Goal: Transaction & Acquisition: Book appointment/travel/reservation

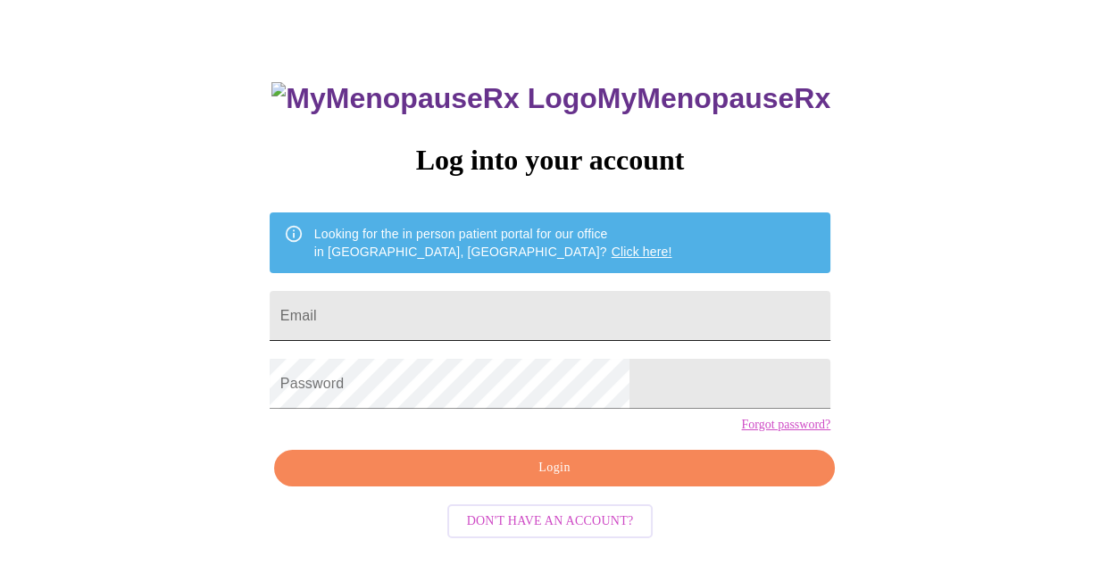
scroll to position [71, 0]
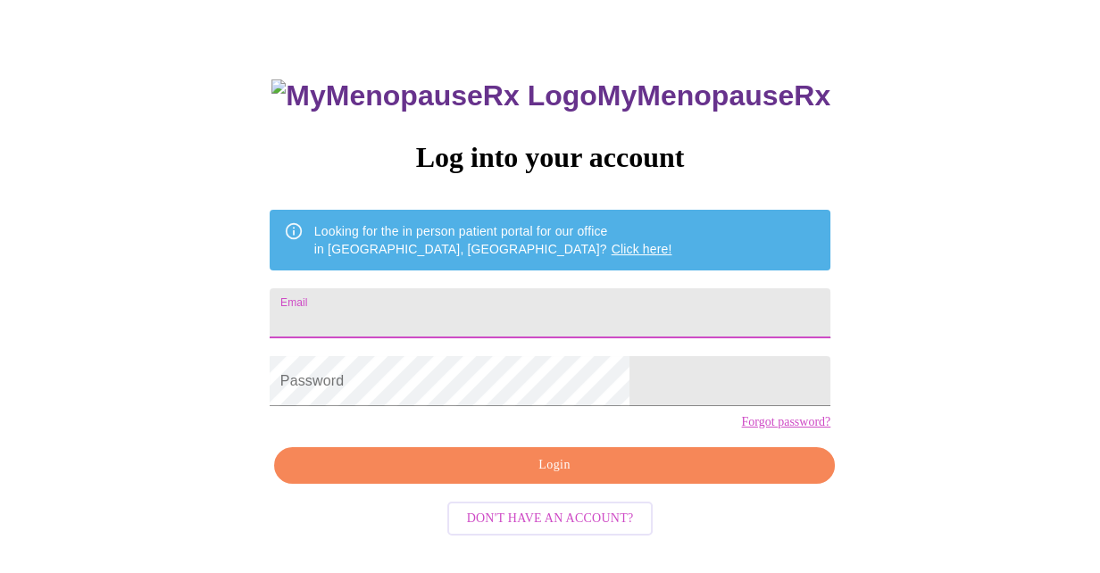
click at [553, 288] on input "Email" at bounding box center [550, 313] width 561 height 50
type input "[EMAIL_ADDRESS][DOMAIN_NAME]"
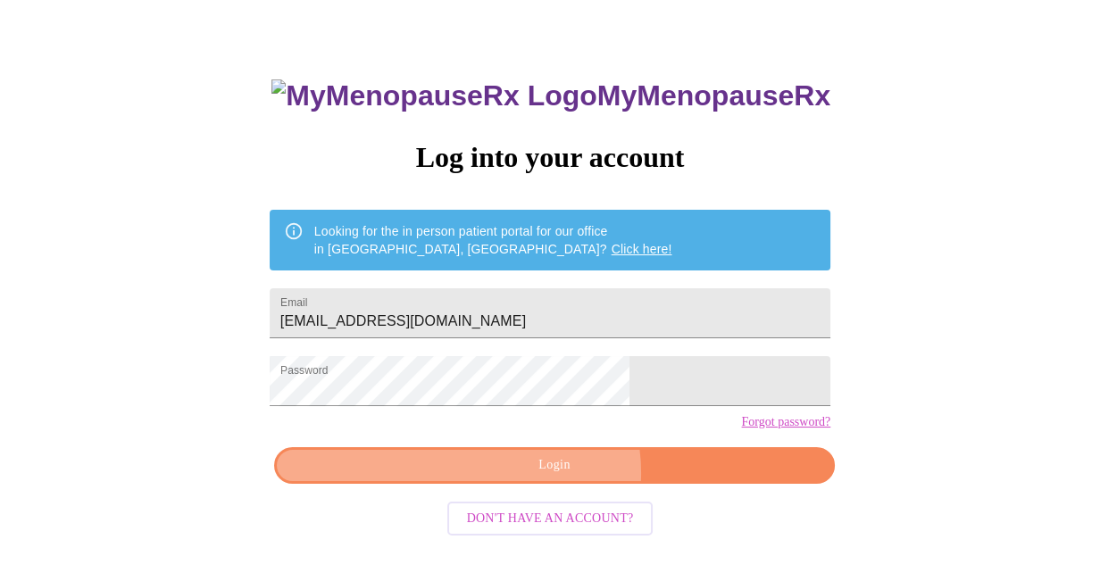
click at [557, 477] on span "Login" at bounding box center [555, 466] width 520 height 22
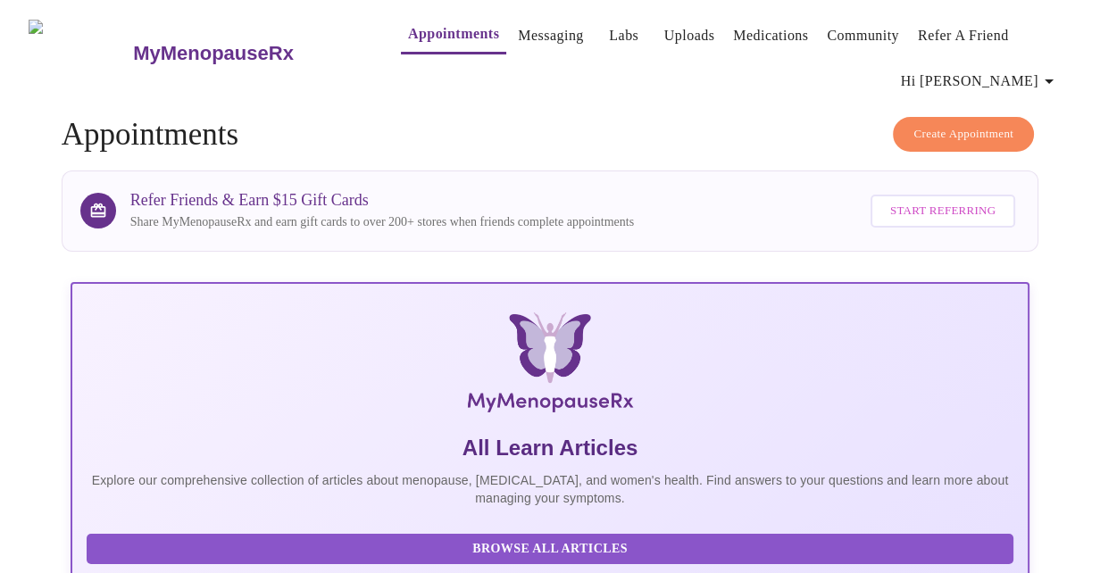
click at [917, 117] on button "Create Appointment" at bounding box center [963, 134] width 141 height 35
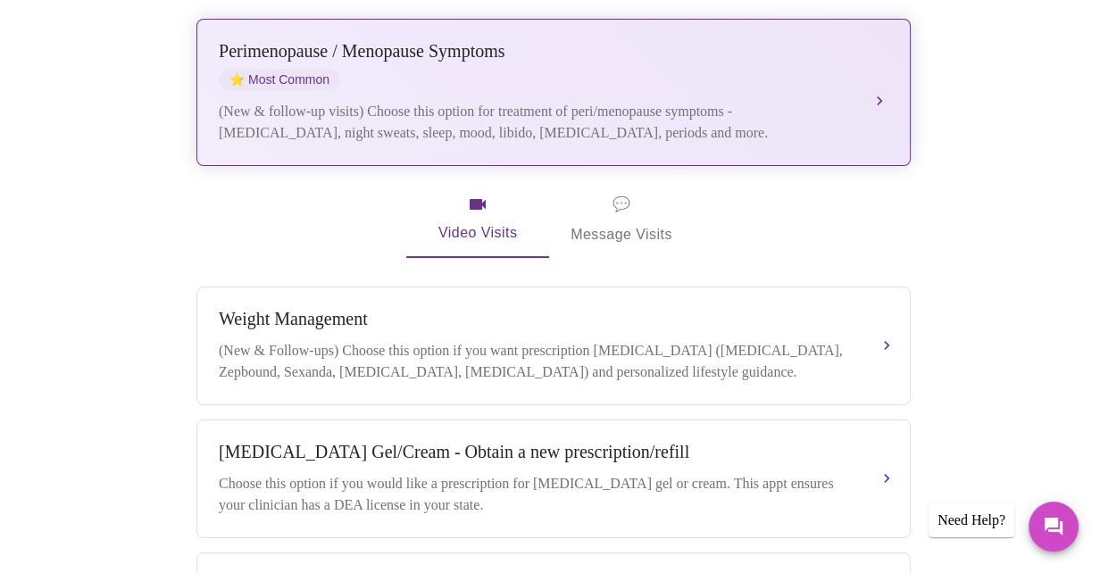
scroll to position [446, 0]
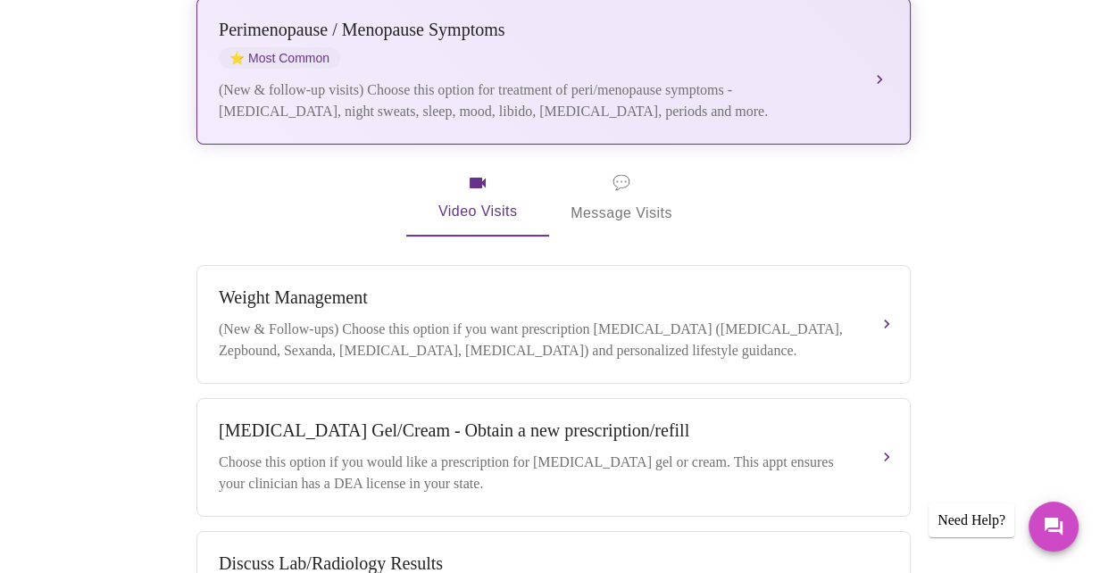
click at [744, 79] on div "(New & follow-up visits) Choose this option for treatment of peri/menopause sym…" at bounding box center [536, 100] width 634 height 43
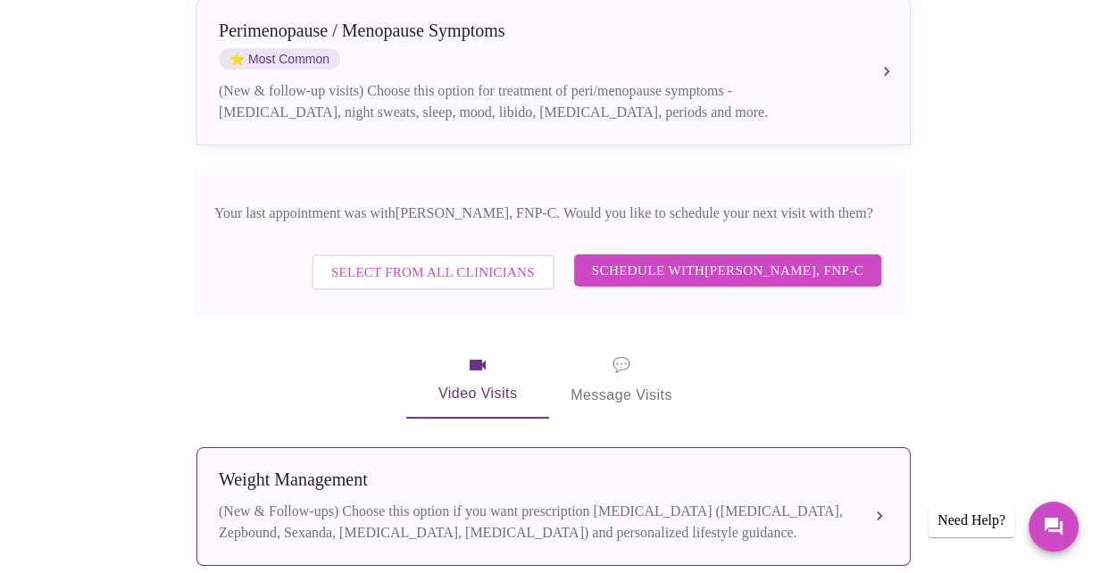
scroll to position [349, 0]
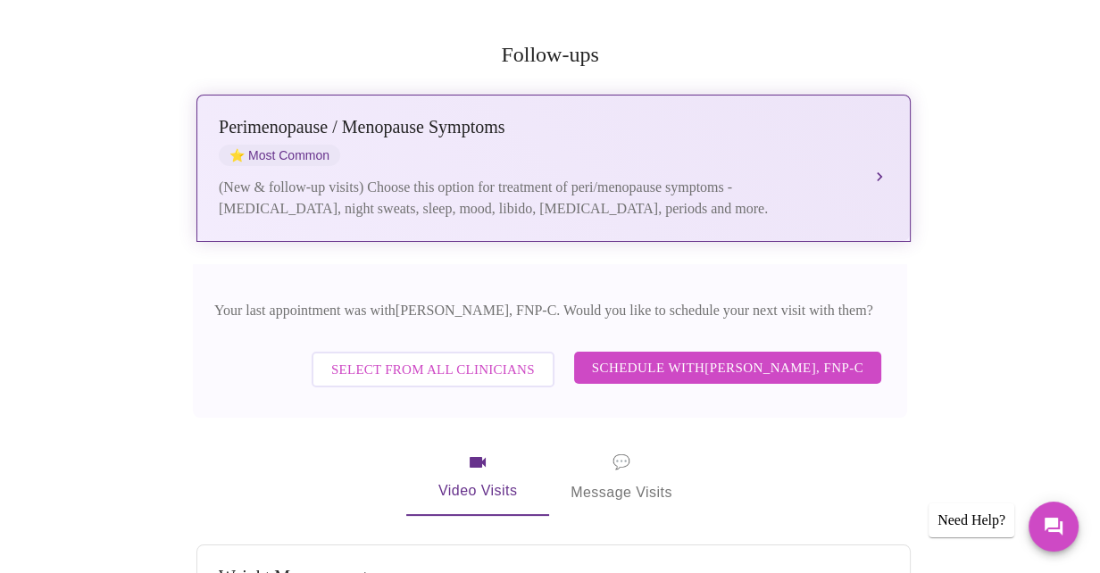
click at [755, 127] on div "Perimenopause / Menopause Symptoms ⭐ Most Common" at bounding box center [536, 141] width 634 height 49
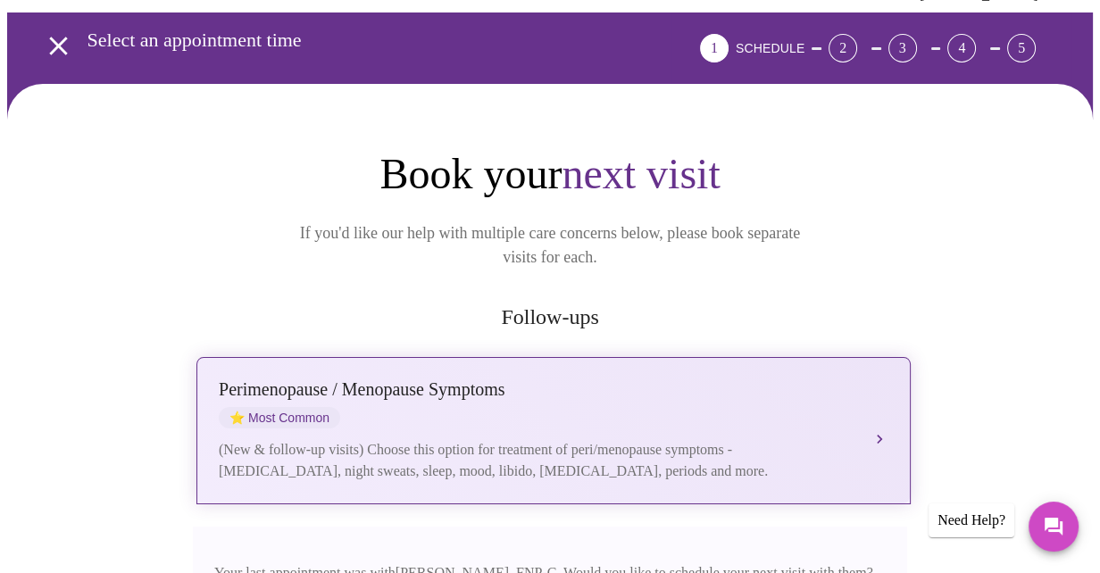
scroll to position [81, 0]
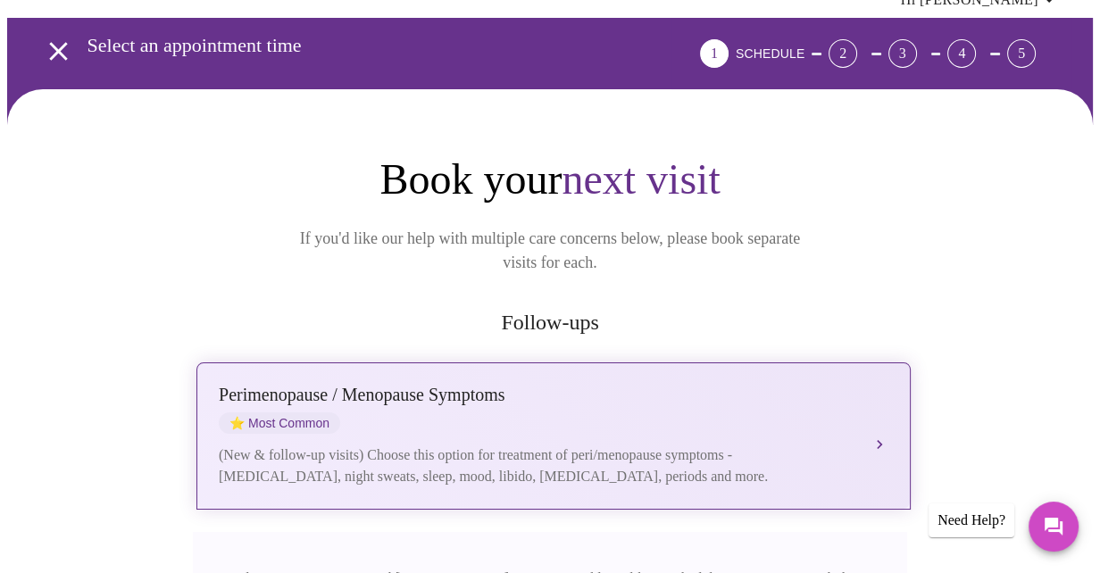
click at [883, 407] on button "Perimenopause / Menopause Symptoms ⭐ Most Common (New & follow-up visits) Choos…" at bounding box center [553, 436] width 714 height 147
click at [871, 416] on button "Perimenopause / Menopause Symptoms ⭐ Most Common (New & follow-up visits) Choos…" at bounding box center [553, 436] width 714 height 147
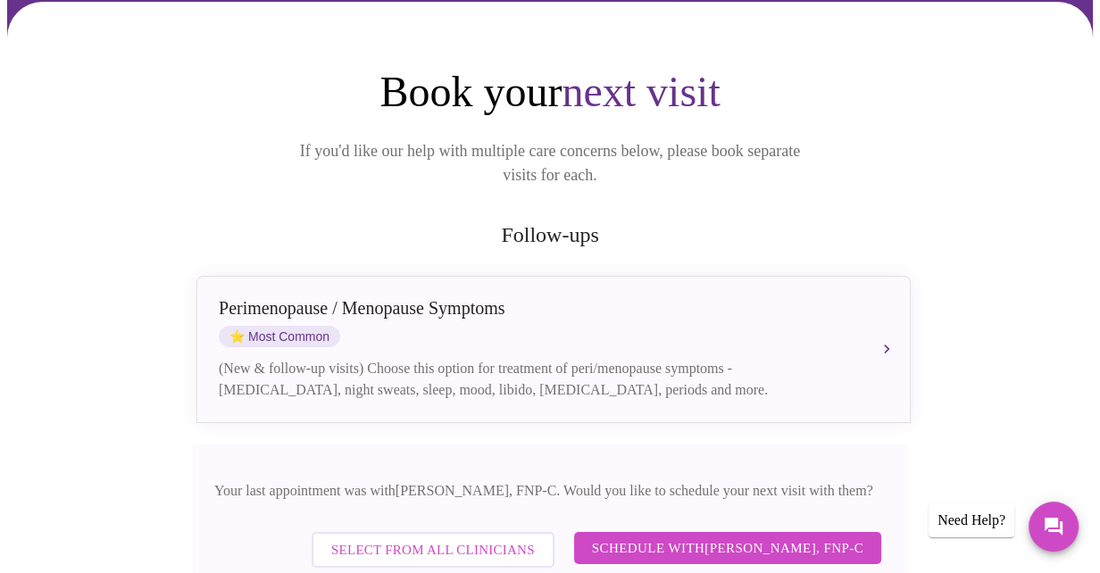
scroll to position [171, 0]
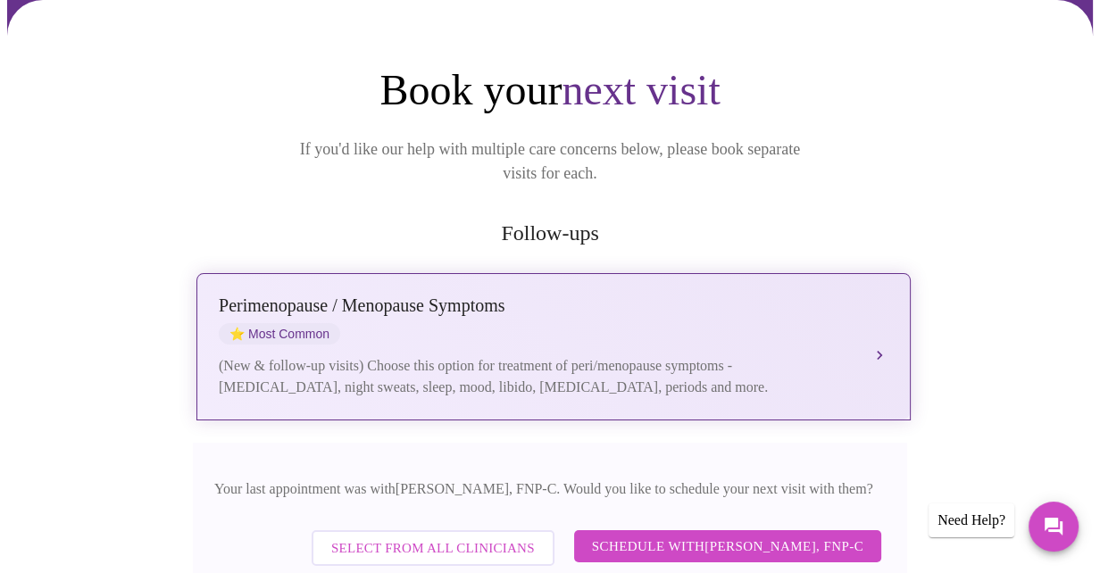
click at [378, 296] on div "Perimenopause / Menopause Symptoms" at bounding box center [536, 306] width 634 height 21
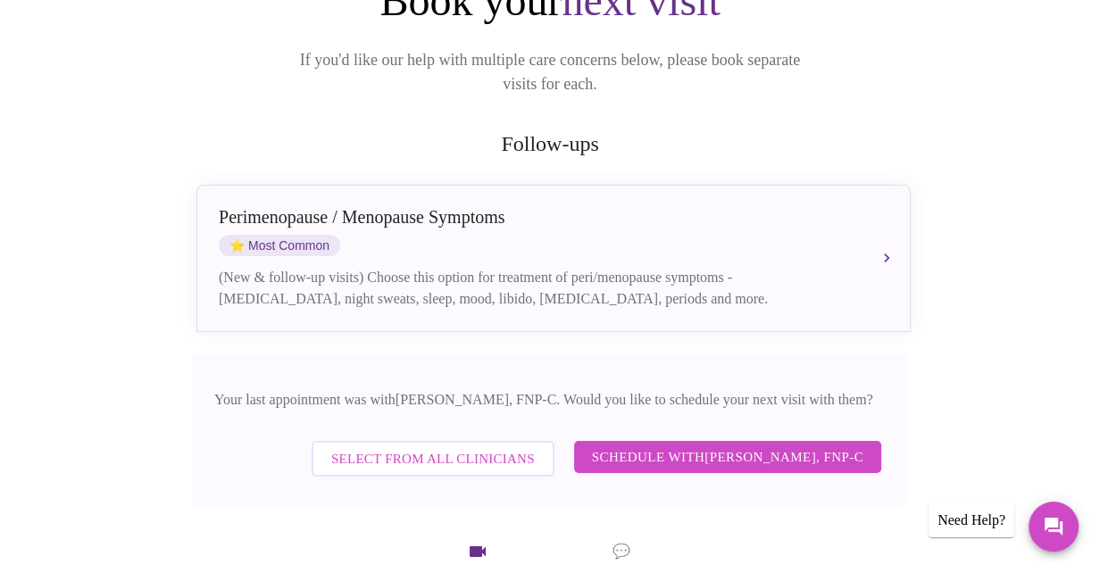
click at [674, 446] on span "Schedule with Elizabeth Hederman, FNP-C" at bounding box center [727, 457] width 271 height 23
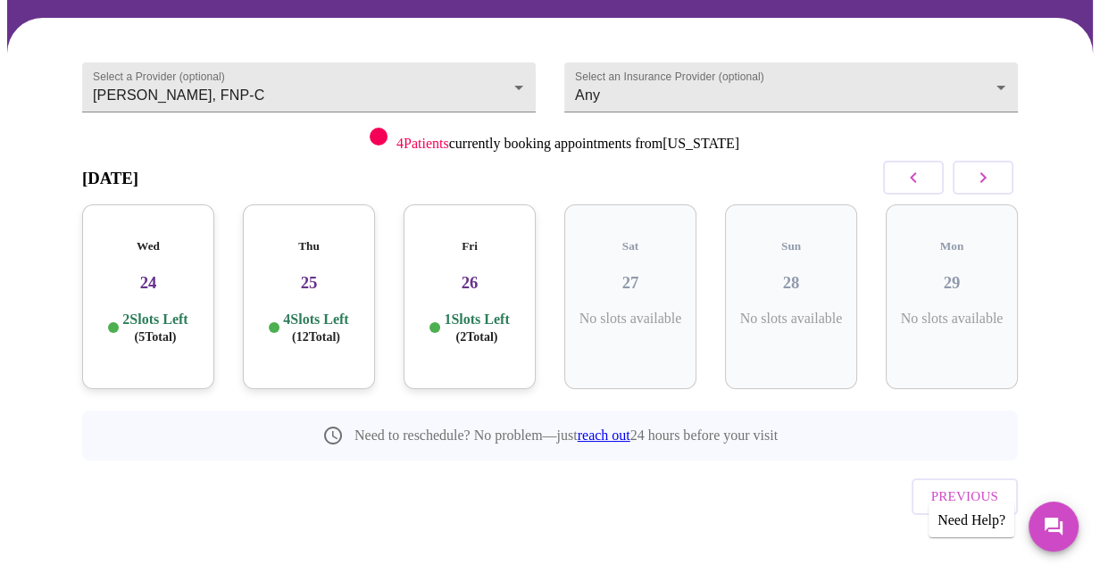
click at [987, 175] on icon "button" at bounding box center [982, 177] width 21 height 21
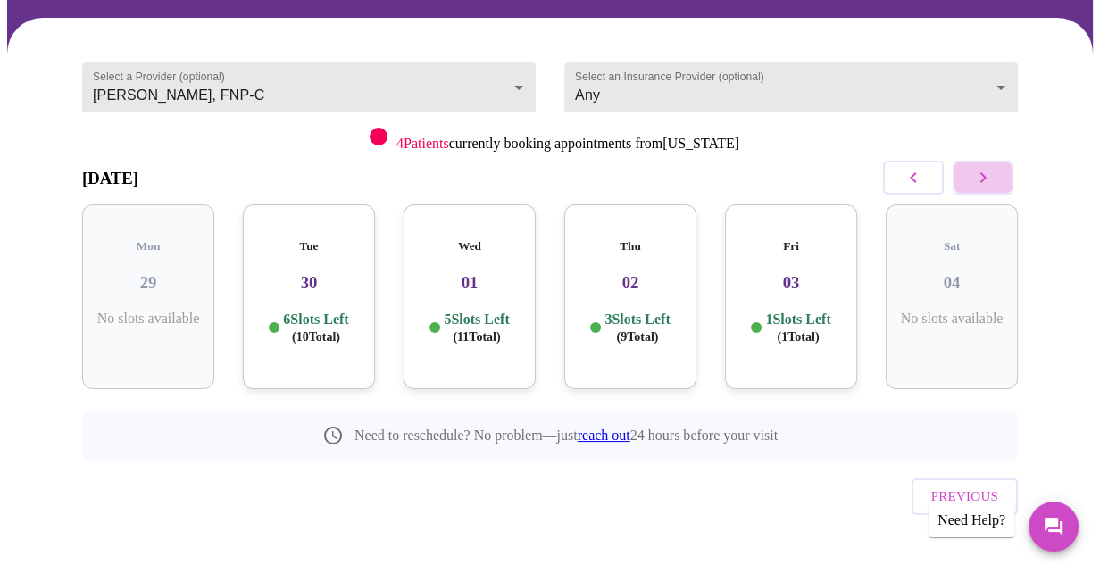
click at [987, 175] on icon "button" at bounding box center [982, 177] width 21 height 21
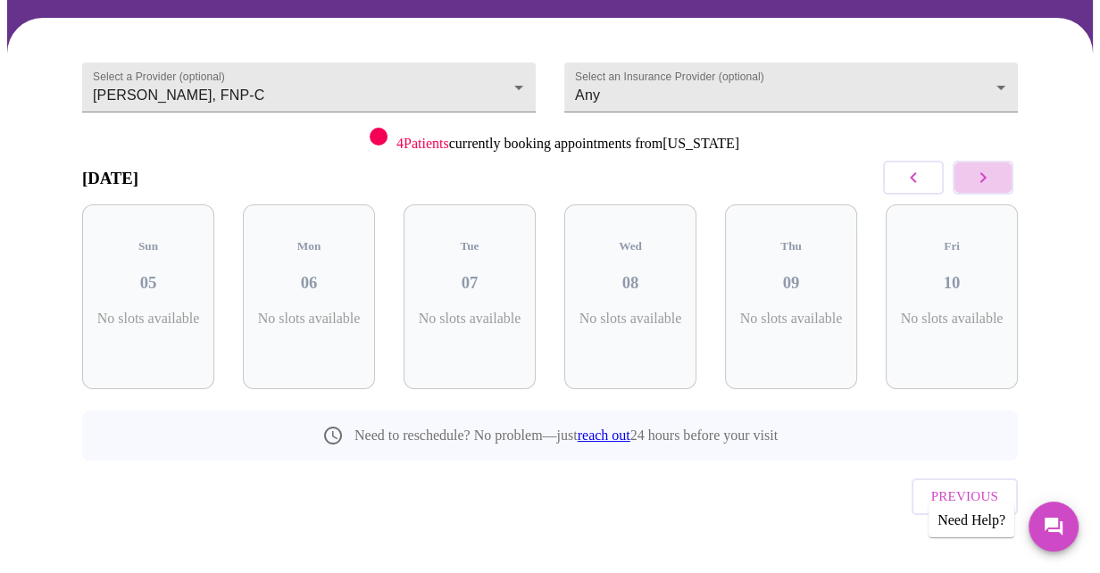
click at [987, 175] on icon "button" at bounding box center [982, 177] width 21 height 21
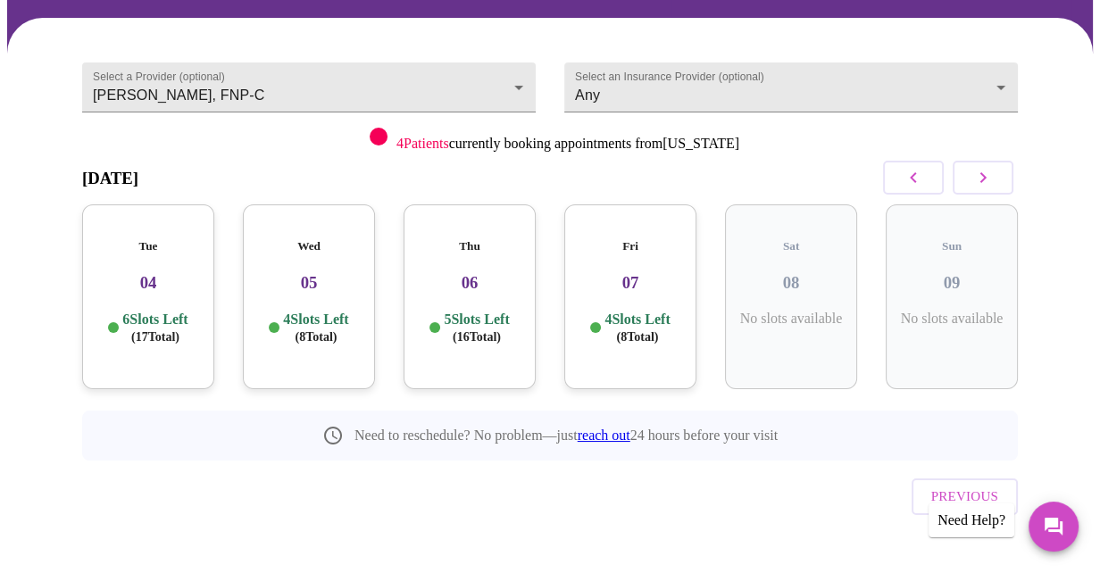
click at [984, 172] on icon "button" at bounding box center [982, 177] width 21 height 21
click at [266, 239] on h5 "Tue" at bounding box center [309, 246] width 104 height 14
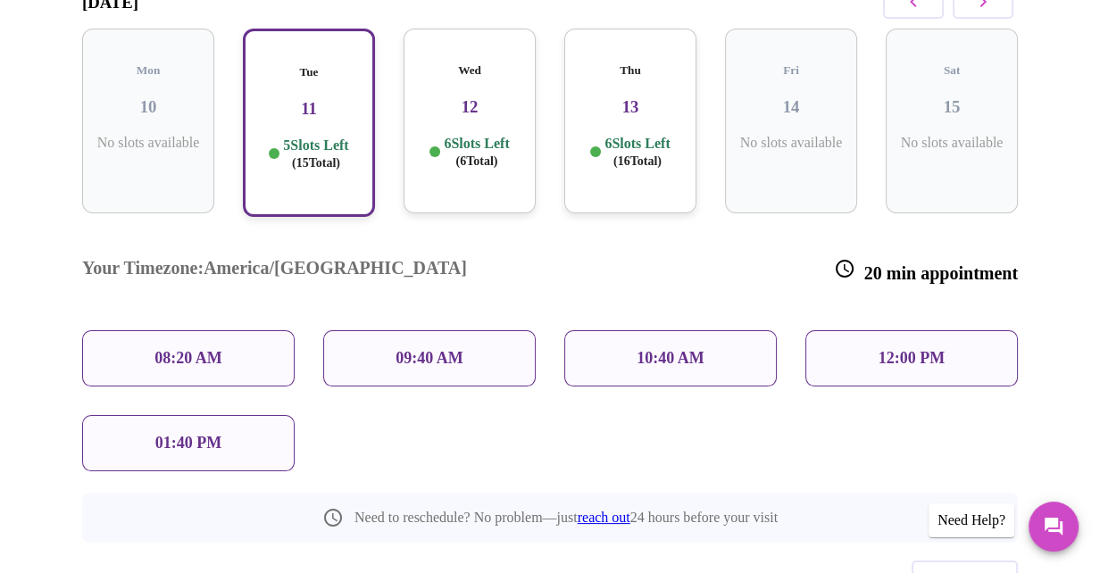
scroll to position [331, 0]
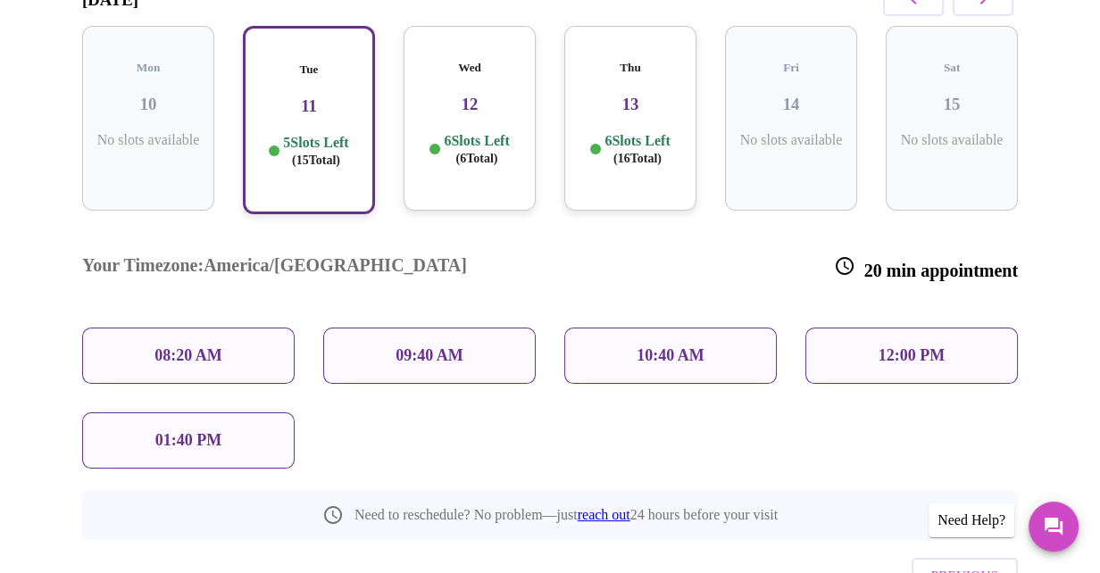
click at [930, 346] on p "12:00 PM" at bounding box center [912, 355] width 66 height 19
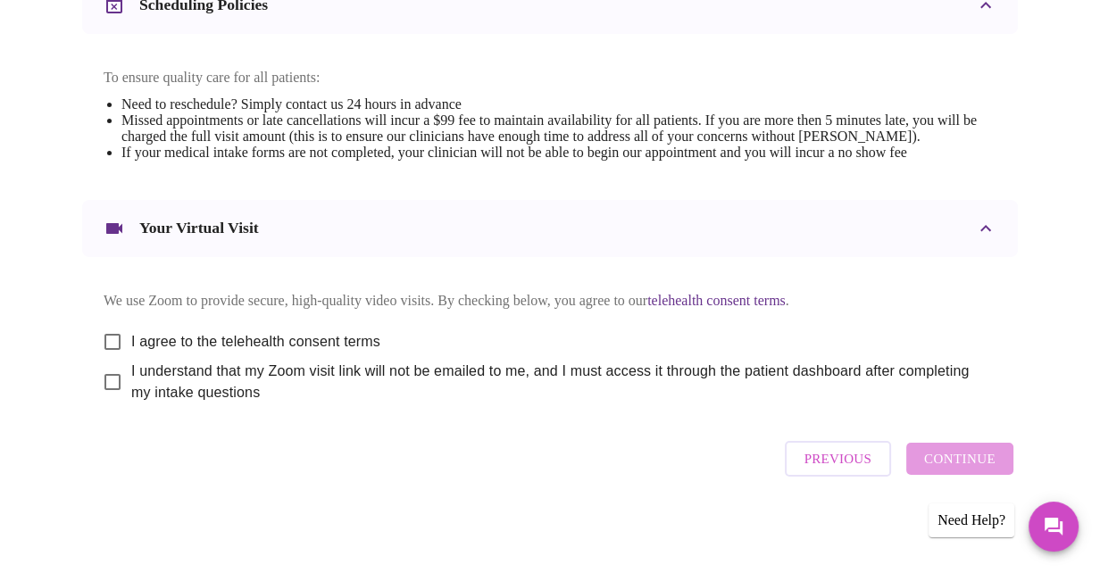
scroll to position [772, 0]
click at [113, 331] on input "I agree to the telehealth consent terms" at bounding box center [113, 342] width 38 height 38
checkbox input "true"
drag, startPoint x: 106, startPoint y: 380, endPoint x: 142, endPoint y: 381, distance: 35.7
click at [104, 381] on input "I understand that my Zoom visit link will not be emailed to me, and I must acce…" at bounding box center [113, 382] width 38 height 38
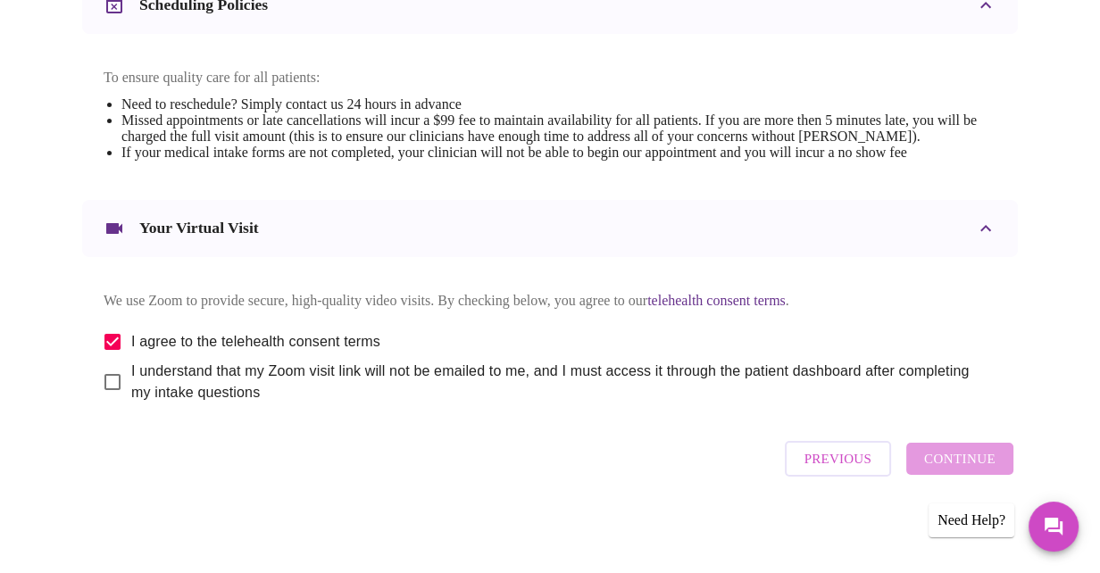
checkbox input "true"
click at [936, 455] on span "Continue" at bounding box center [959, 458] width 71 height 23
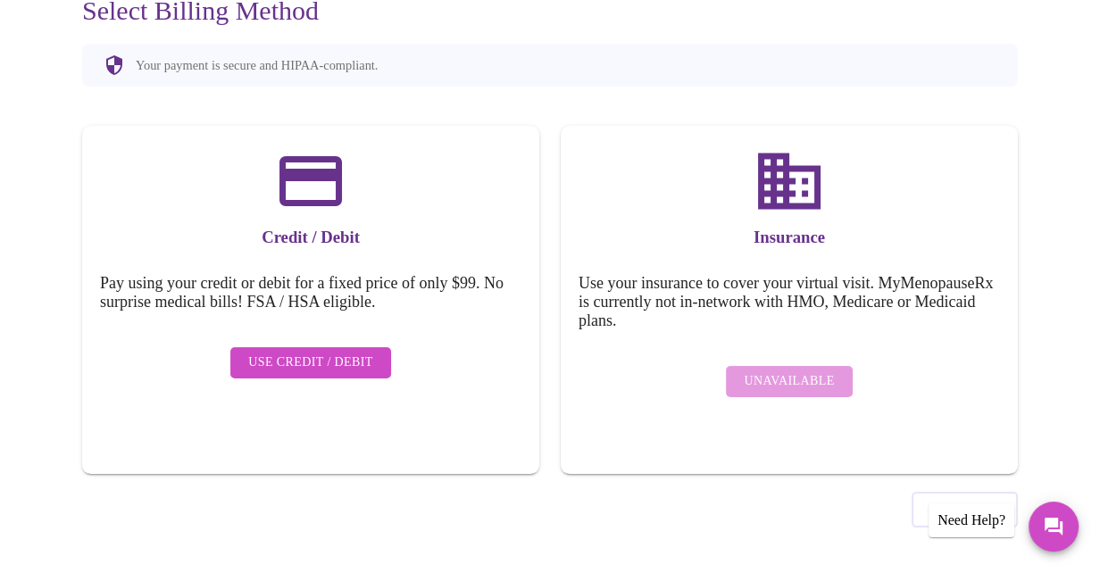
click at [361, 241] on h3 "Credit / Debit" at bounding box center [310, 238] width 421 height 20
click at [362, 352] on span "Use Credit / Debit" at bounding box center [310, 363] width 125 height 22
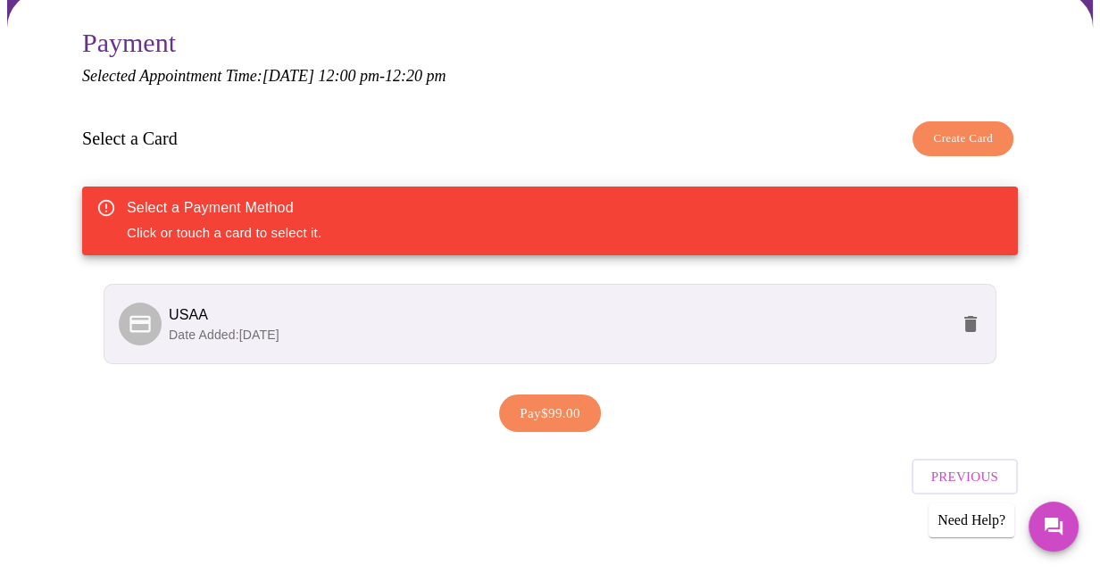
scroll to position [181, 0]
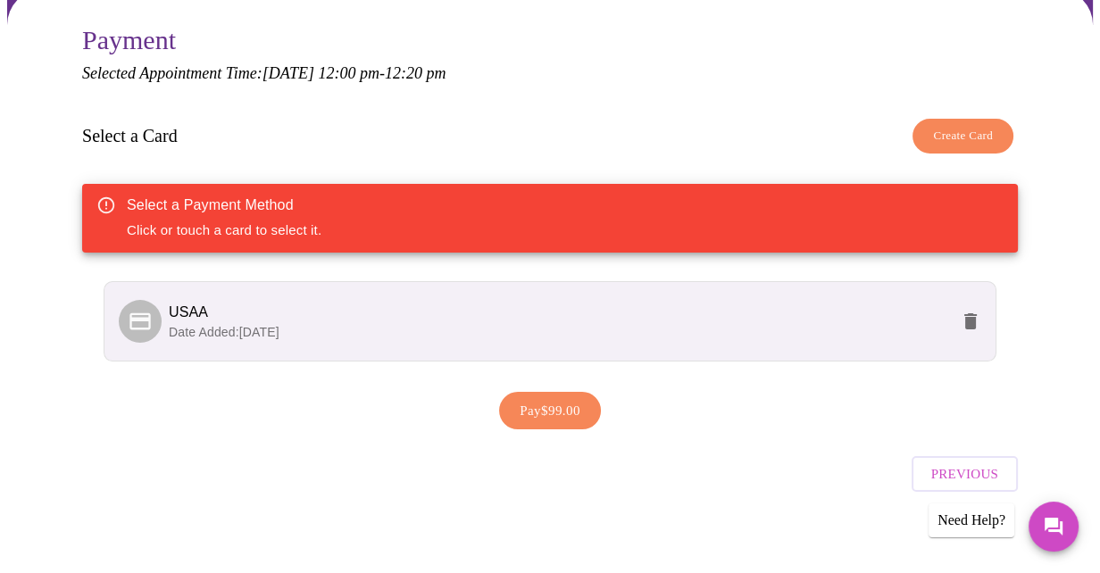
click at [613, 310] on span "USAA" at bounding box center [559, 312] width 780 height 21
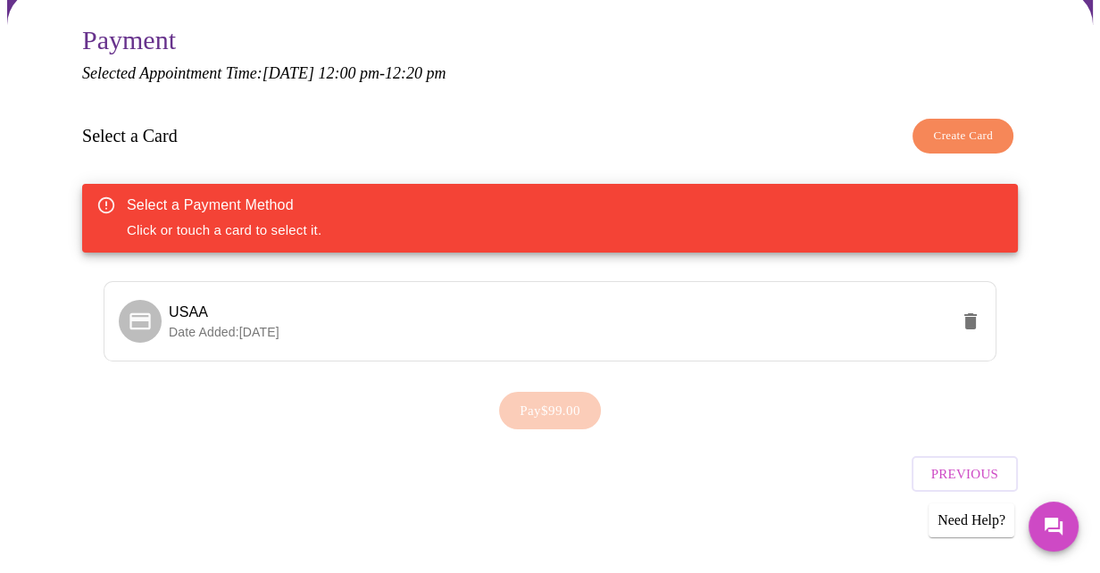
click at [741, 390] on div "Pay $99.00" at bounding box center [550, 410] width 936 height 55
click at [309, 218] on div "Select a Payment Method Click or touch a card to select it." at bounding box center [224, 218] width 195 height 58
click at [178, 325] on span "Date Added: 08-18-2025" at bounding box center [224, 332] width 111 height 14
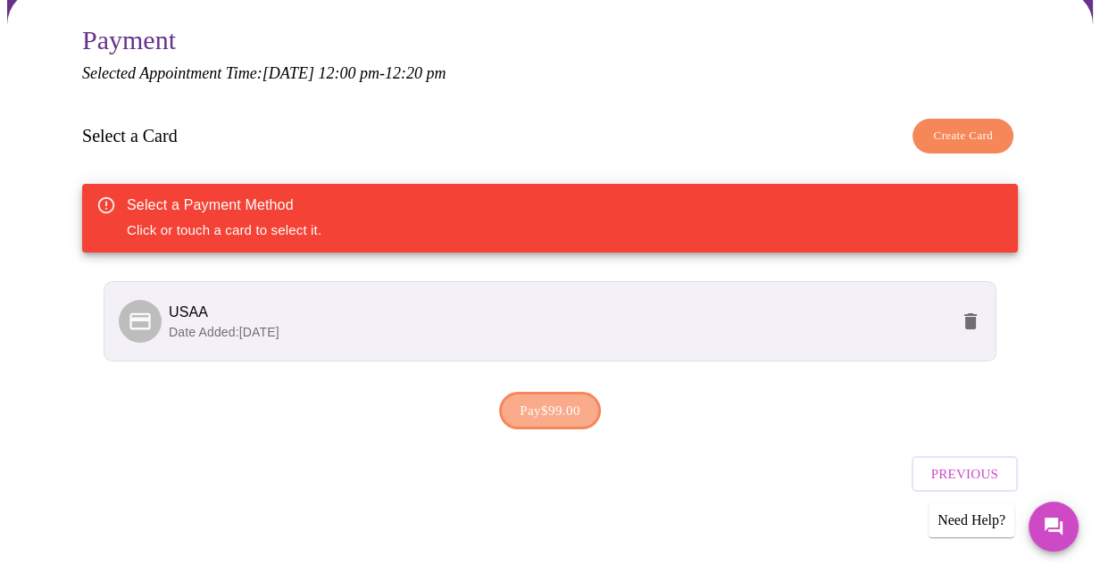
click at [555, 413] on span "Pay $99.00" at bounding box center [550, 410] width 61 height 23
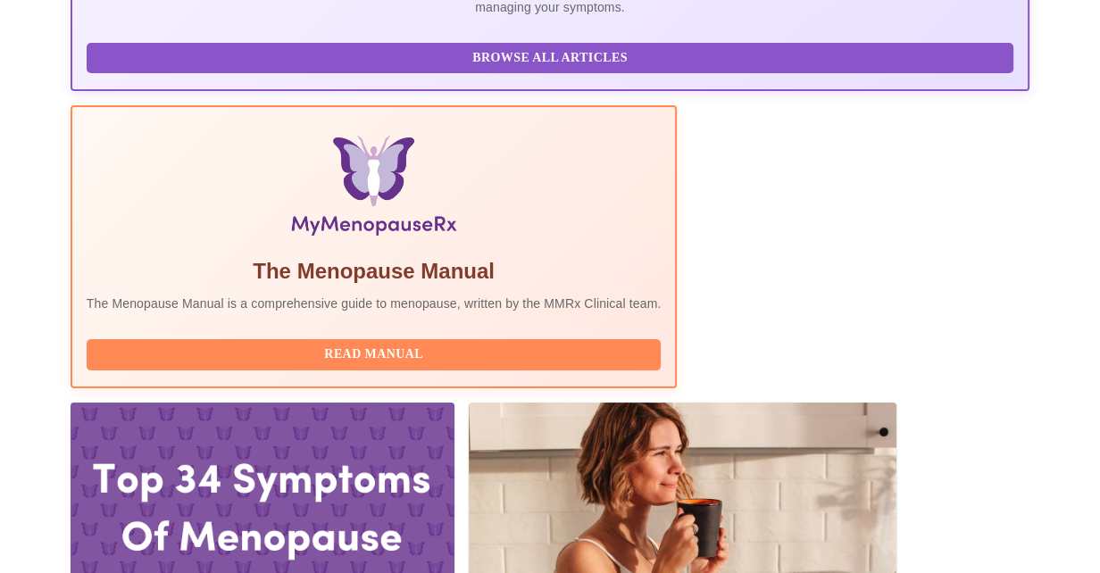
scroll to position [490, 0]
